Goal: Go to known website: Access a specific website the user already knows

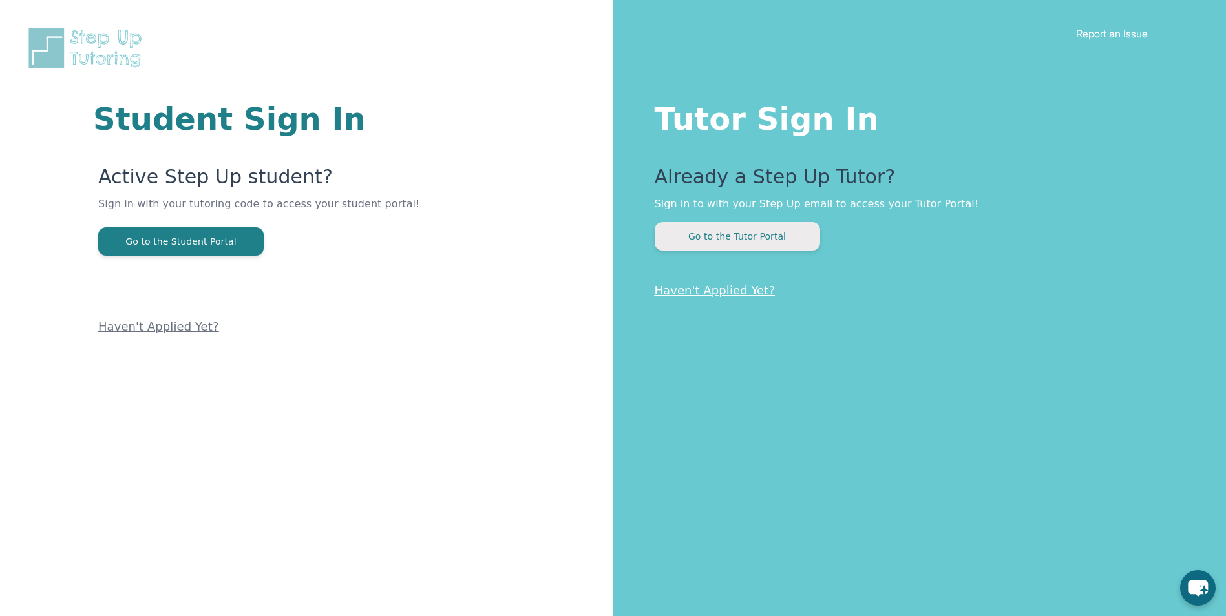
click at [753, 237] on button "Go to the Tutor Portal" at bounding box center [736, 236] width 165 height 28
click at [751, 236] on button "Go to the Tutor Portal" at bounding box center [736, 236] width 165 height 28
